Goal: Navigation & Orientation: Find specific page/section

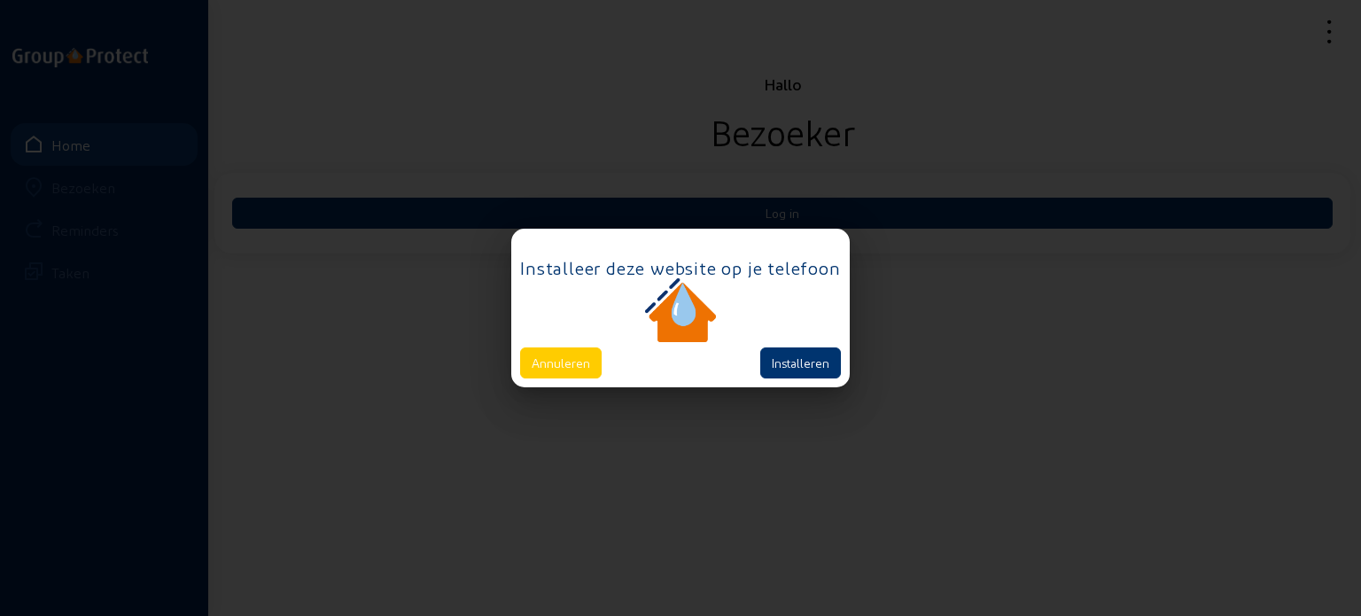
click at [794, 364] on button "Installeren" at bounding box center [800, 362] width 81 height 31
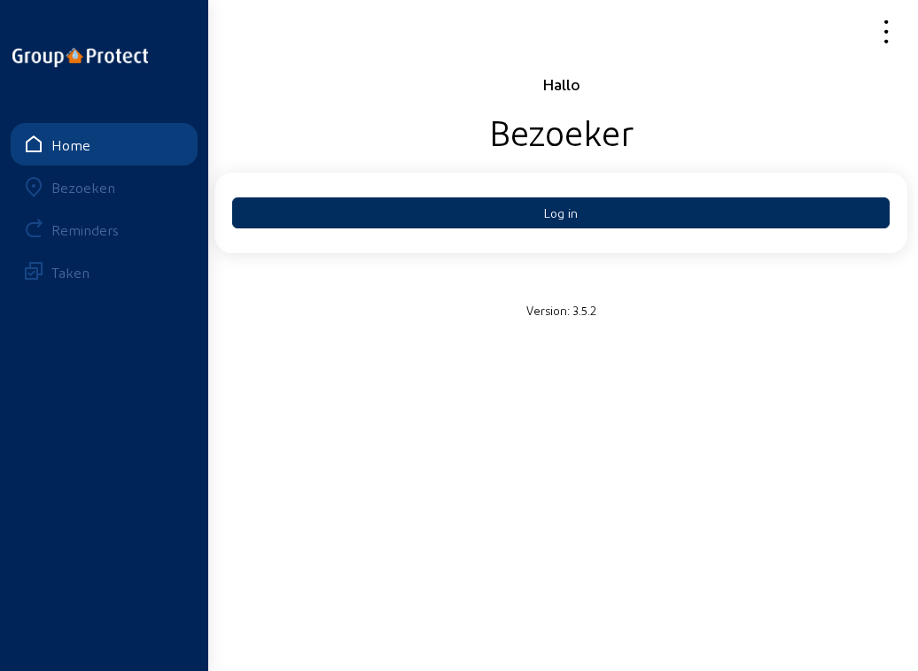
click at [560, 210] on button "Log in" at bounding box center [560, 213] width 657 height 31
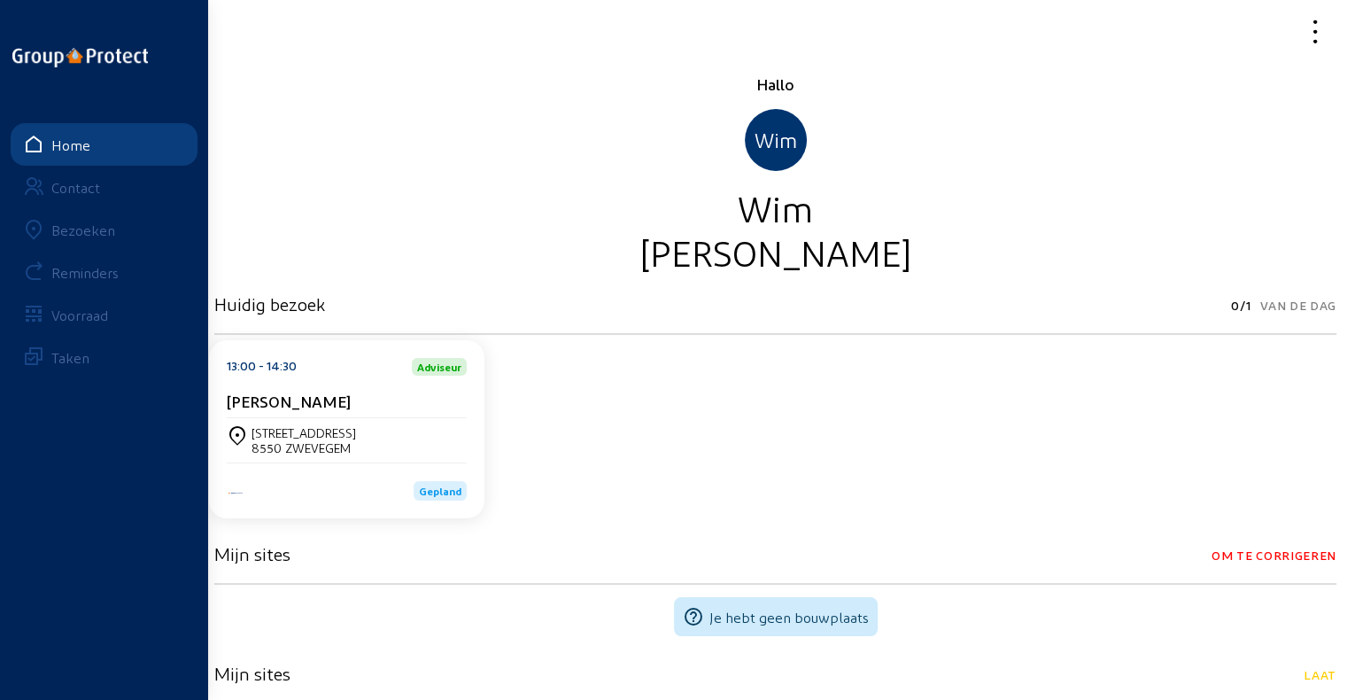
click at [92, 221] on div "Bezoeken" at bounding box center [83, 229] width 64 height 17
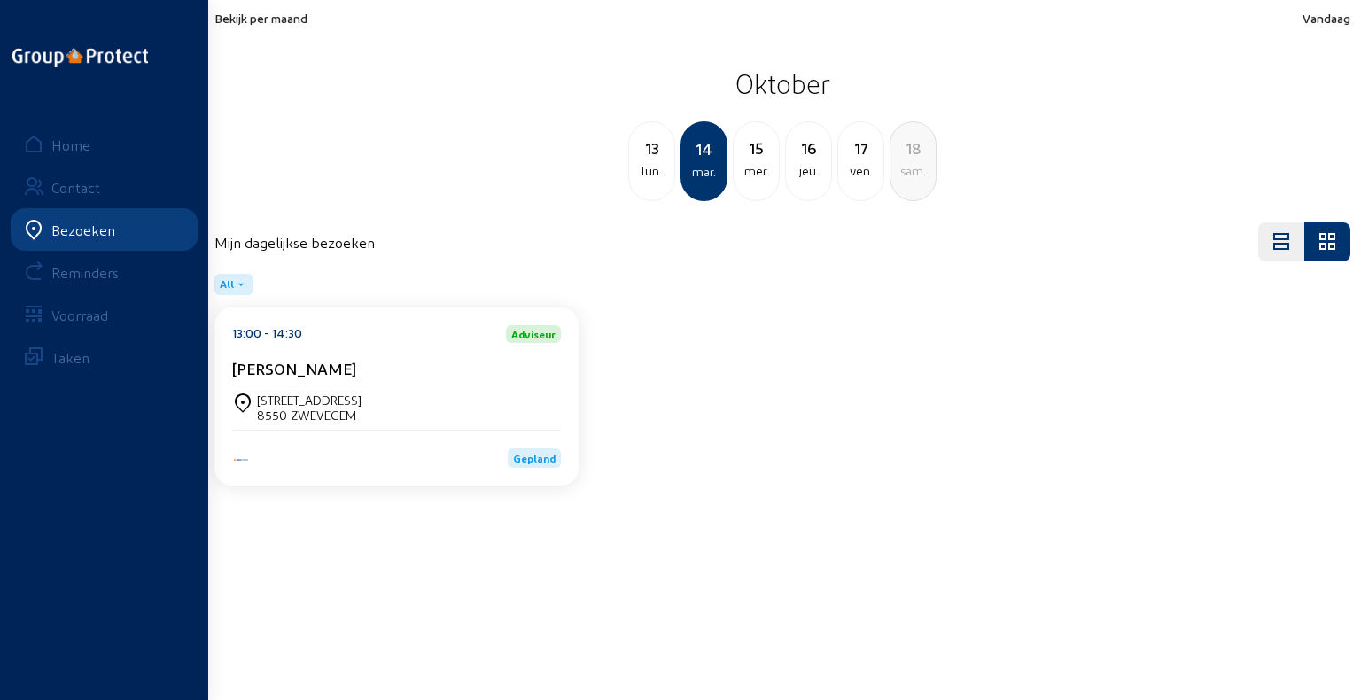
click at [241, 289] on icon at bounding box center [241, 284] width 14 height 14
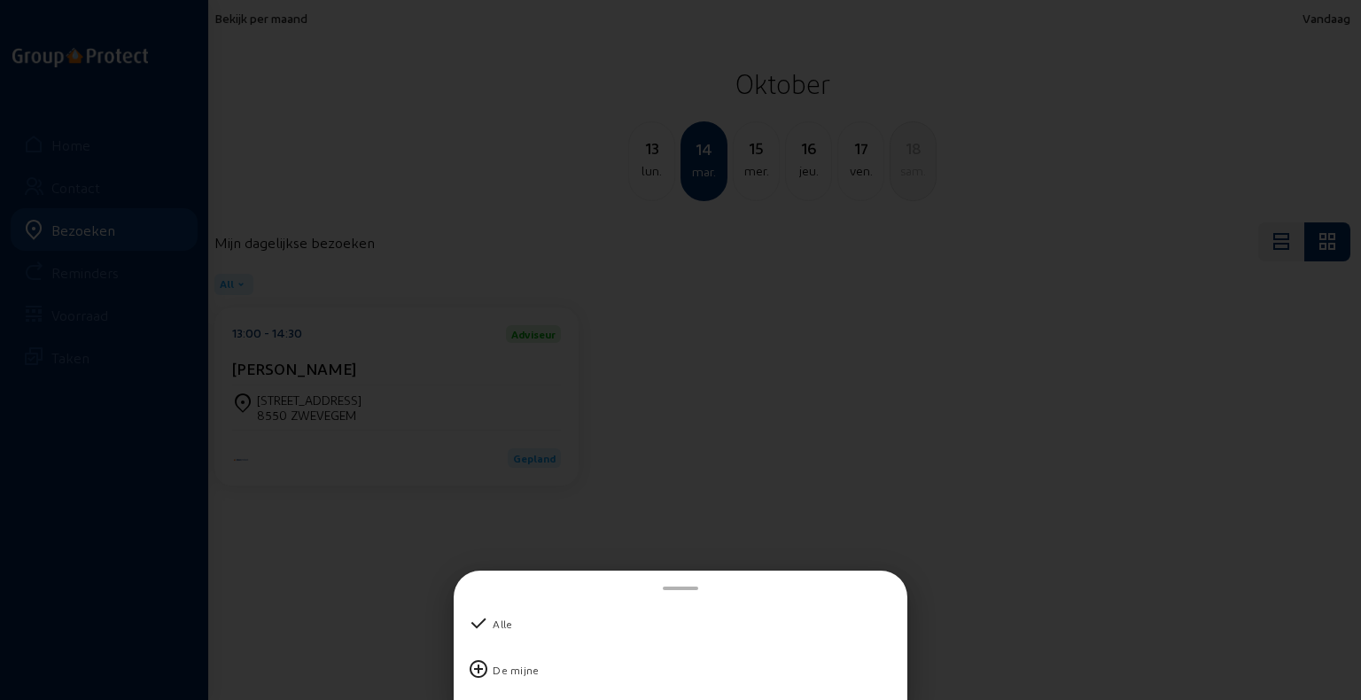
click at [130, 289] on div at bounding box center [680, 350] width 1361 height 700
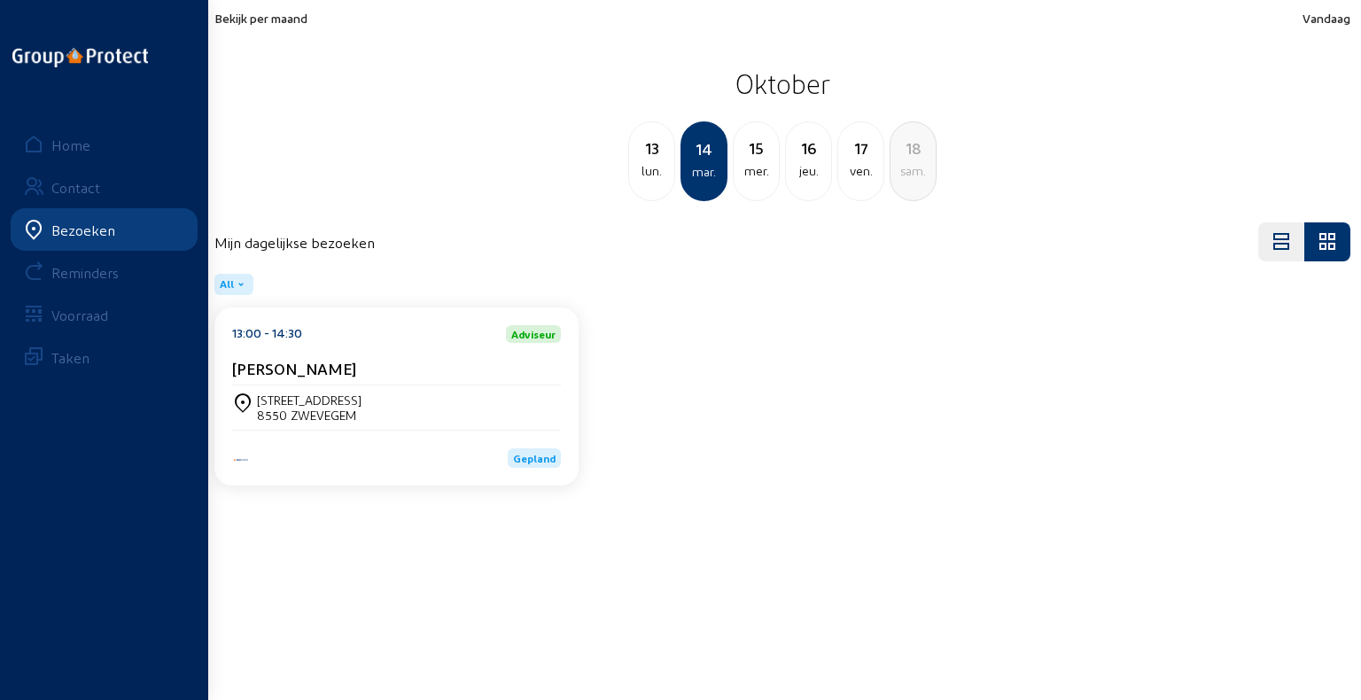
click at [917, 237] on icon at bounding box center [1280, 241] width 21 height 21
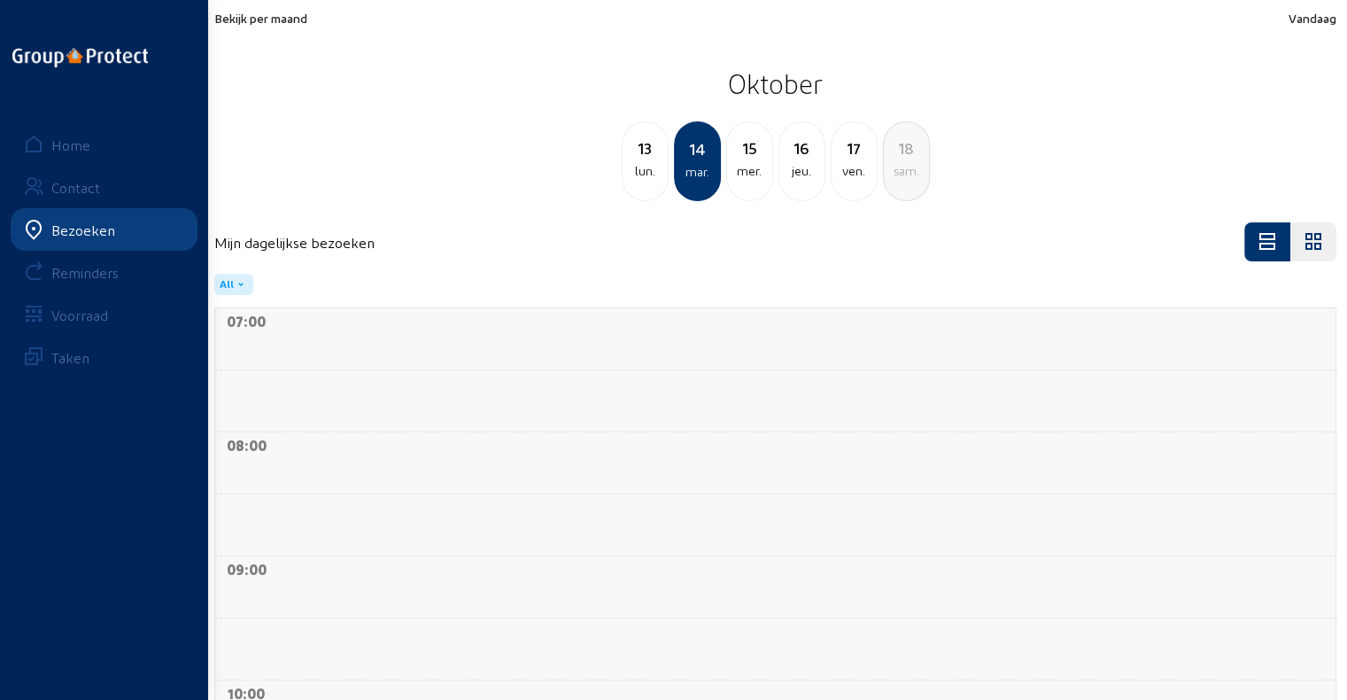
click at [917, 238] on div at bounding box center [1314, 241] width 46 height 39
